Goal: Task Accomplishment & Management: Use online tool/utility

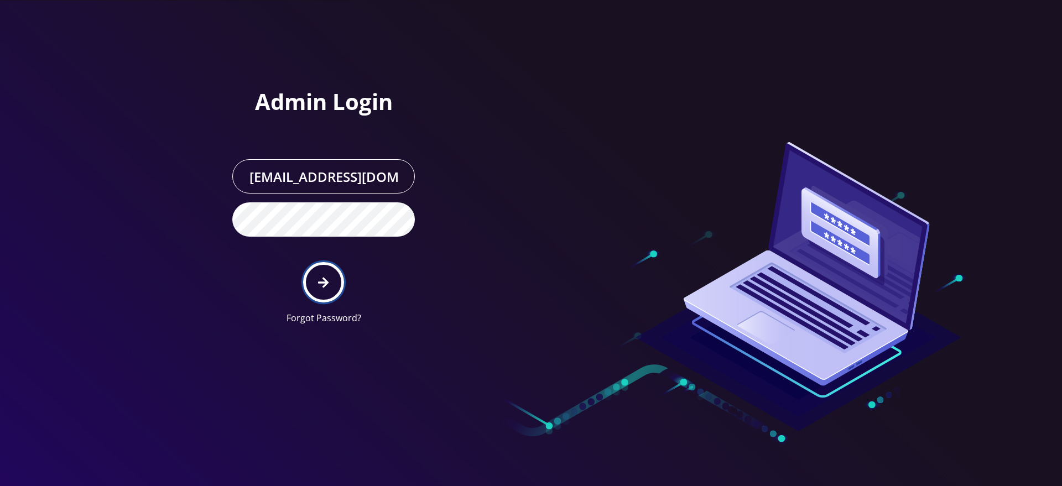
click at [330, 292] on button "submit" at bounding box center [323, 282] width 40 height 40
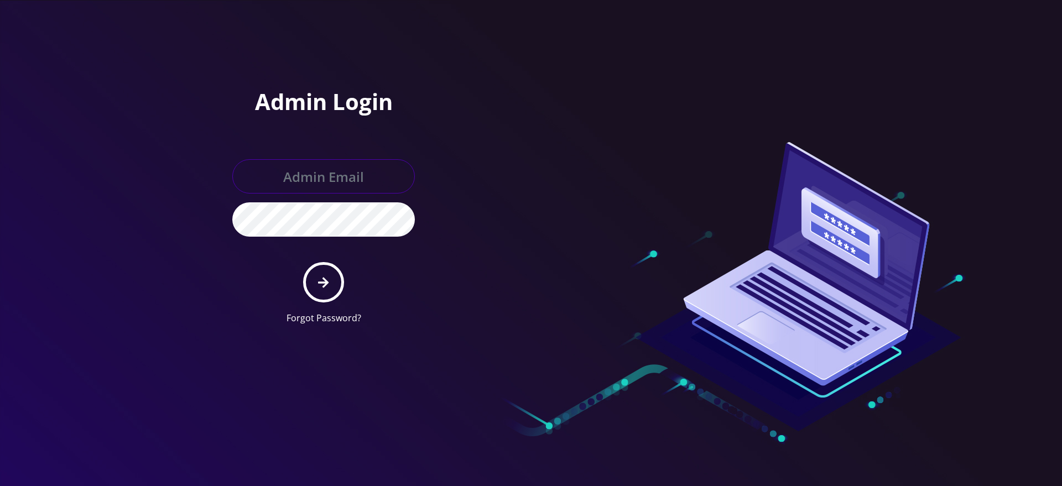
type input "[EMAIL_ADDRESS][DOMAIN_NAME]"
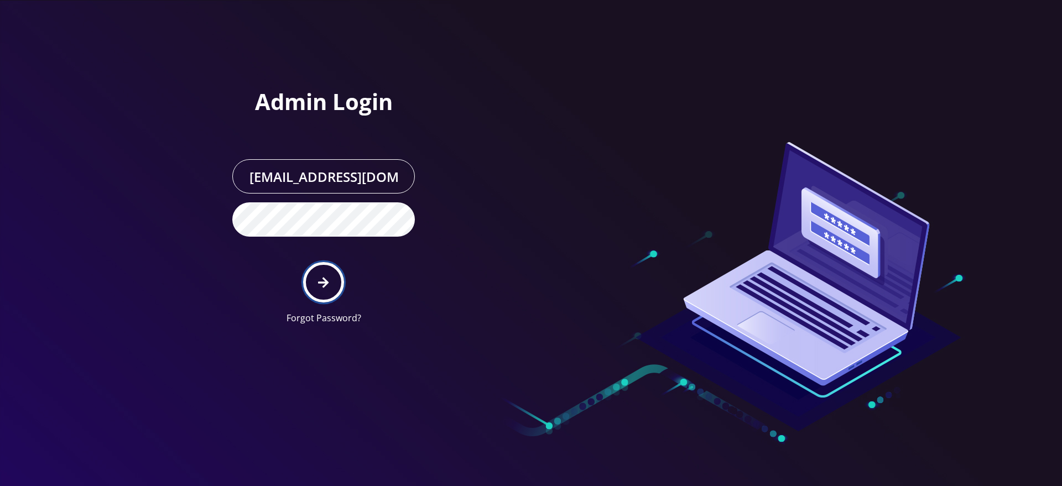
click at [321, 287] on icon "submit" at bounding box center [323, 283] width 11 height 12
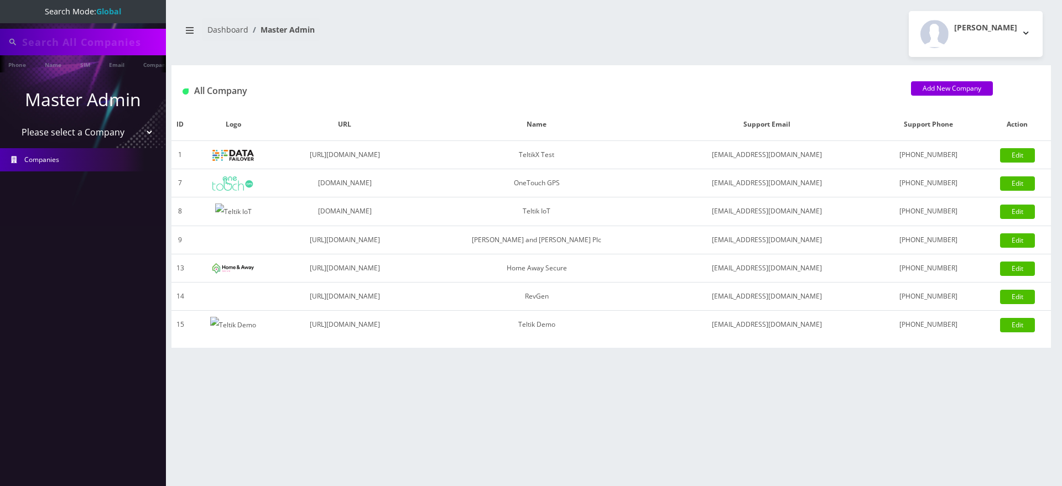
type input "3612"
select select "1"
click at [13, 123] on select "Please select a Company TeltikX Test OneTouch GPS Teltik IoT [PERSON_NAME] and …" at bounding box center [83, 133] width 141 height 21
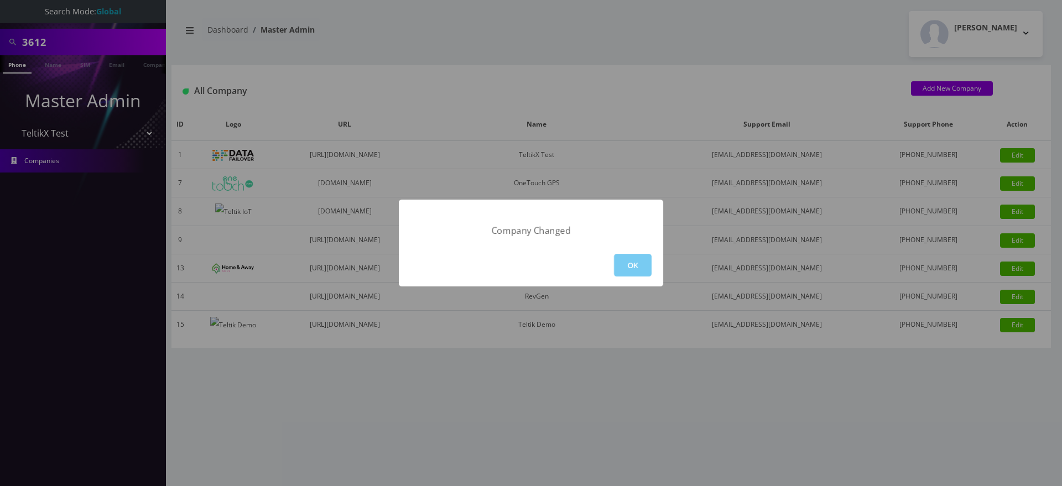
click at [624, 260] on button "OK" at bounding box center [633, 265] width 38 height 23
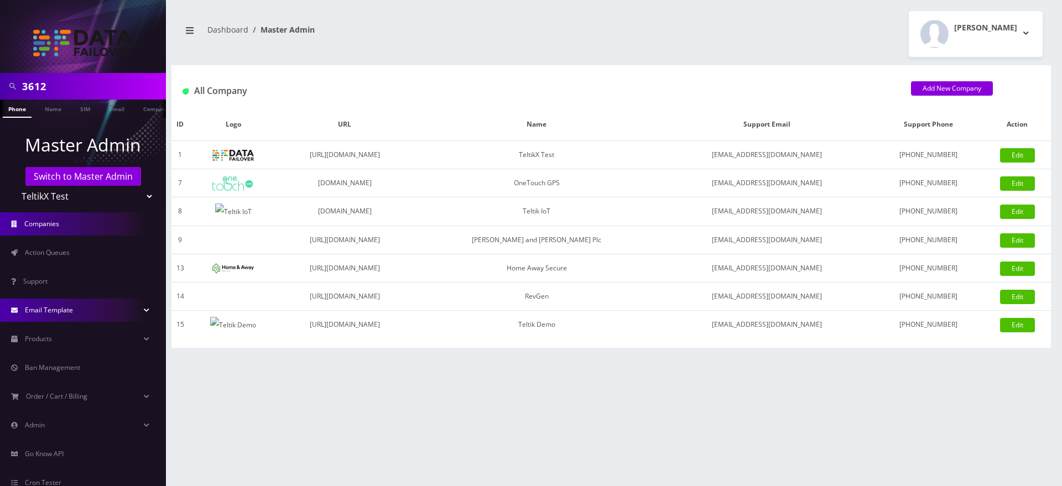
scroll to position [60, 0]
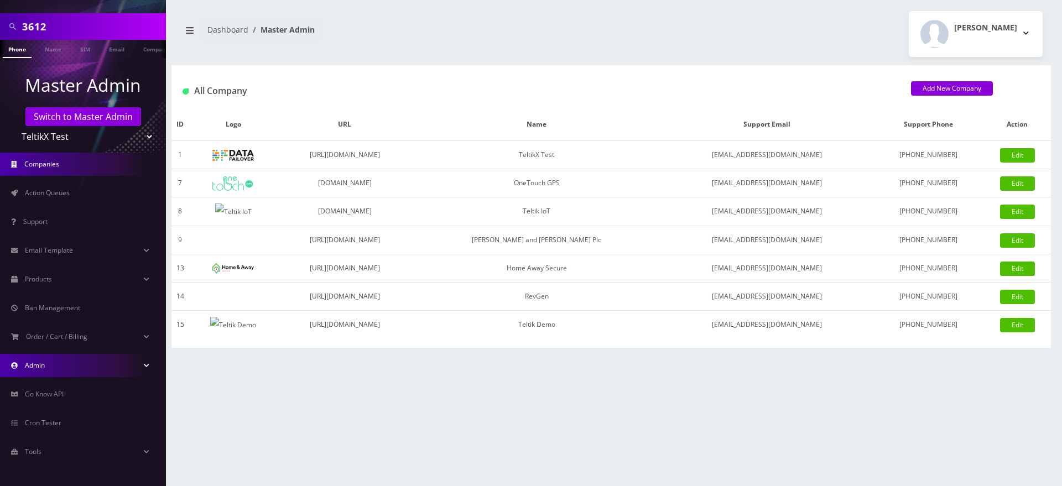
click at [53, 363] on link "Admin" at bounding box center [83, 365] width 166 height 23
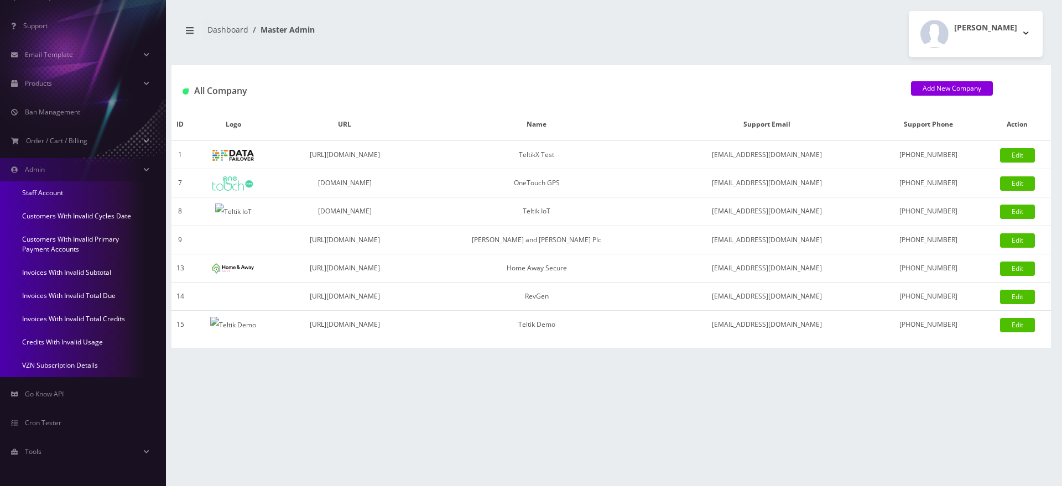
click at [64, 268] on link "Invoices With Invalid Subtotal" at bounding box center [83, 272] width 166 height 23
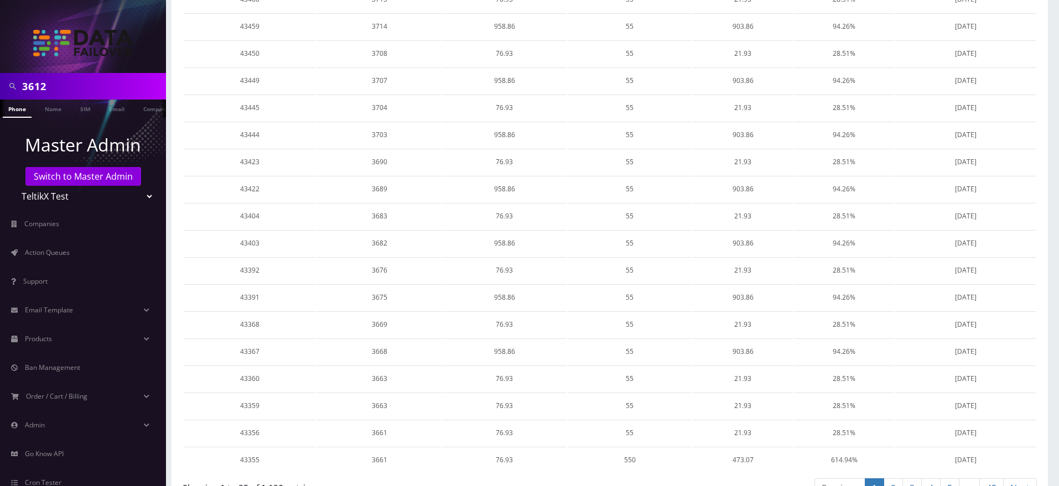
scroll to position [449, 0]
